Goal: Information Seeking & Learning: Learn about a topic

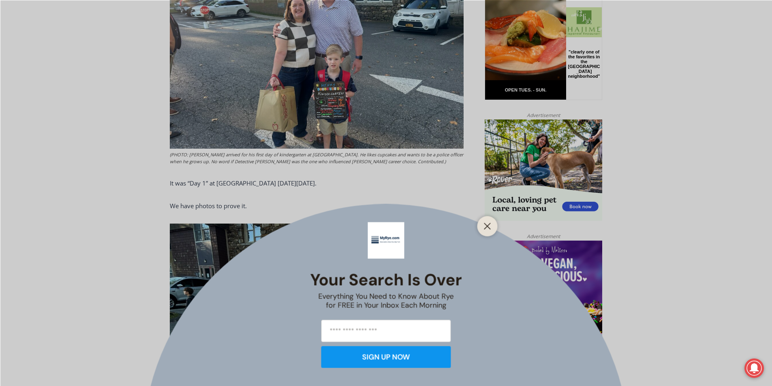
scroll to position [527, 0]
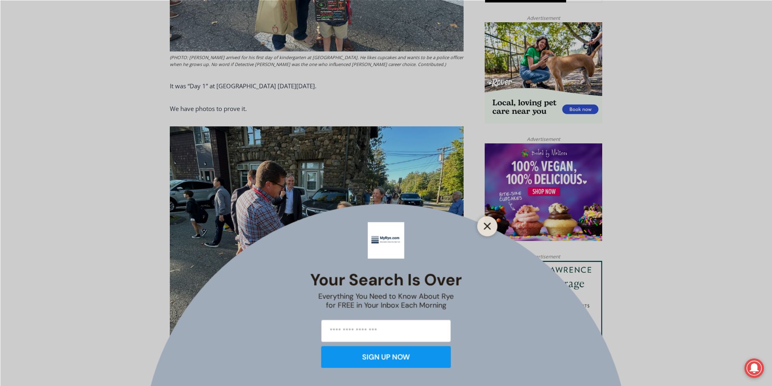
click at [490, 230] on button "Close" at bounding box center [487, 225] width 11 height 11
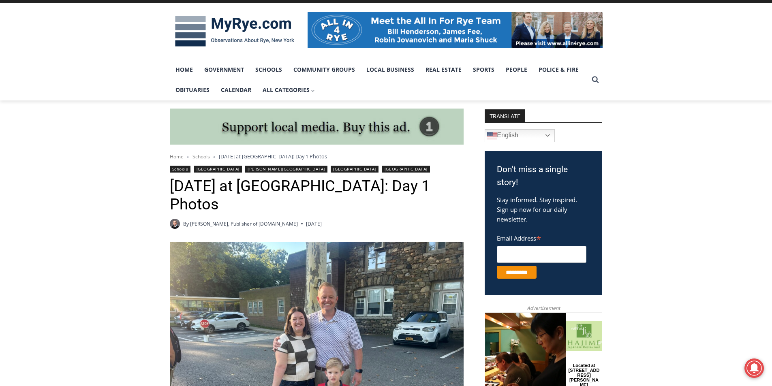
scroll to position [0, 0]
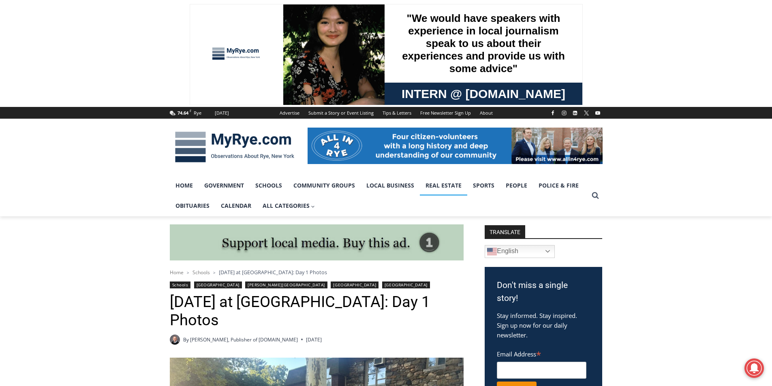
click at [440, 190] on link "Real Estate" at bounding box center [443, 185] width 47 height 20
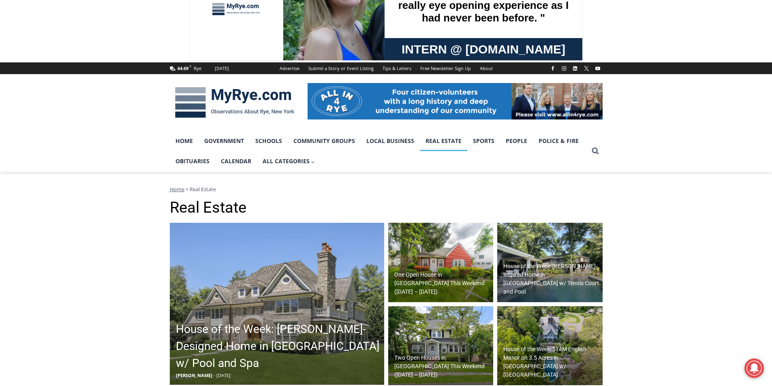
scroll to position [162, 0]
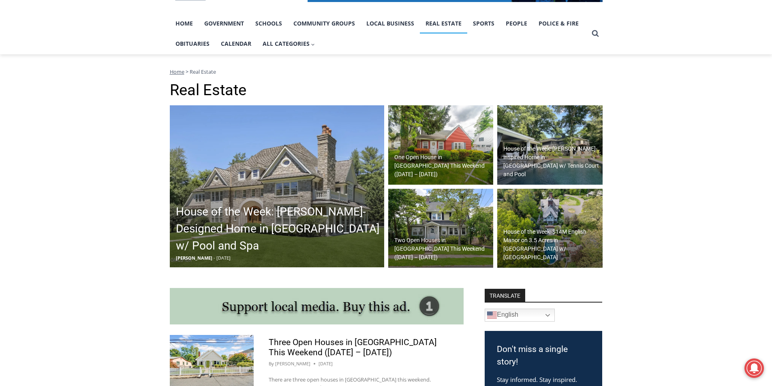
click at [448, 172] on h2 "One Open House in [GEOGRAPHIC_DATA] This Weekend ([DATE] – [DATE])" at bounding box center [442, 166] width 97 height 26
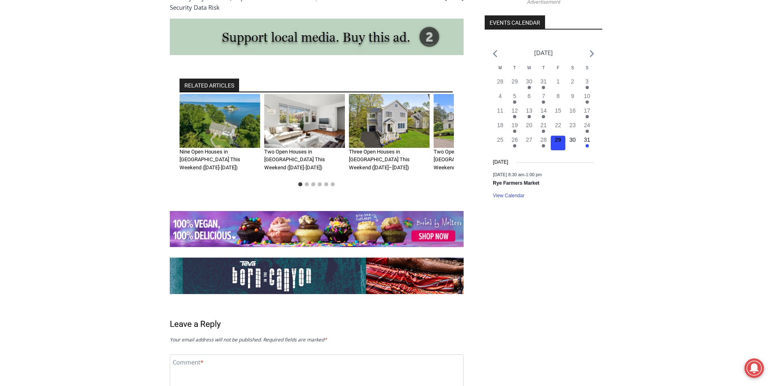
scroll to position [810, 0]
